Goal: Understand process/instructions: Learn how to perform a task or action

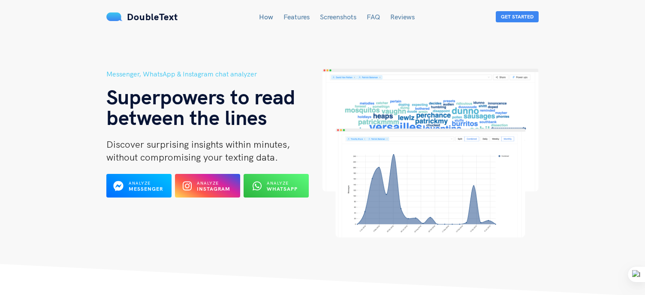
click at [269, 19] on link "How" at bounding box center [266, 16] width 14 height 9
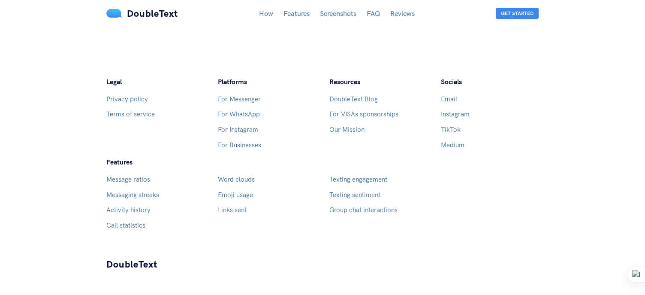
scroll to position [2499, 0]
click at [241, 95] on link "For Messenger" at bounding box center [239, 99] width 43 height 8
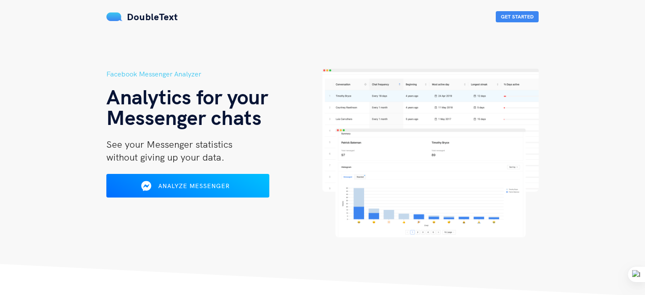
click at [128, 20] on span "DoubleText" at bounding box center [152, 17] width 51 height 12
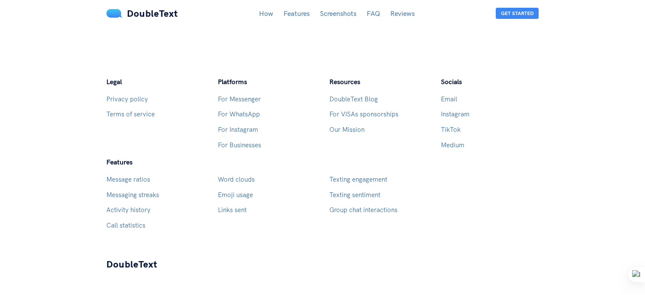
click at [294, 10] on link "Features" at bounding box center [297, 13] width 26 height 9
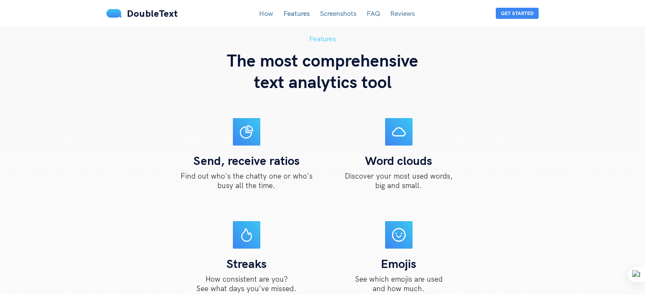
scroll to position [731, 0]
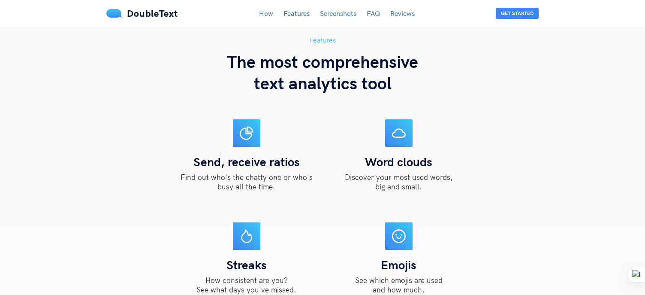
click at [340, 18] on li "Screenshots" at bounding box center [338, 13] width 36 height 11
click at [507, 15] on button "Get Started" at bounding box center [517, 13] width 43 height 11
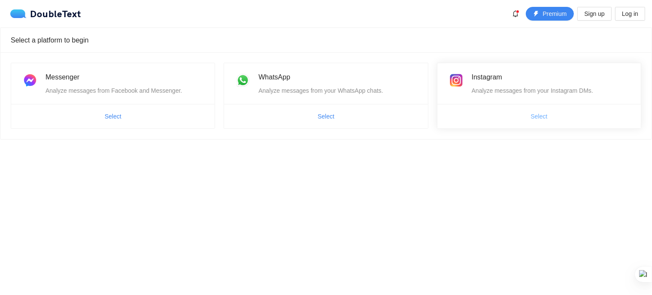
click at [529, 116] on button "Select" at bounding box center [539, 116] width 30 height 14
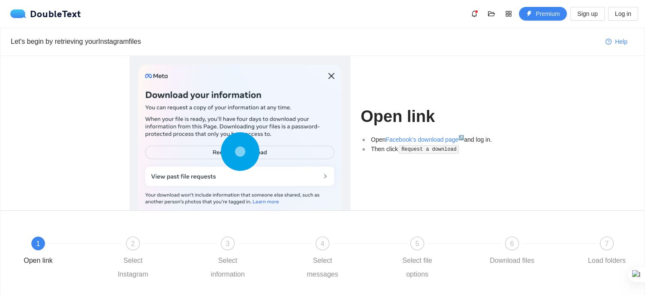
click at [414, 152] on code "Request a download" at bounding box center [429, 149] width 60 height 9
click at [249, 154] on icon at bounding box center [240, 151] width 39 height 39
click at [430, 141] on link "Facebook's download page ↗" at bounding box center [425, 139] width 79 height 7
